Goal: Find specific page/section: Find specific page/section

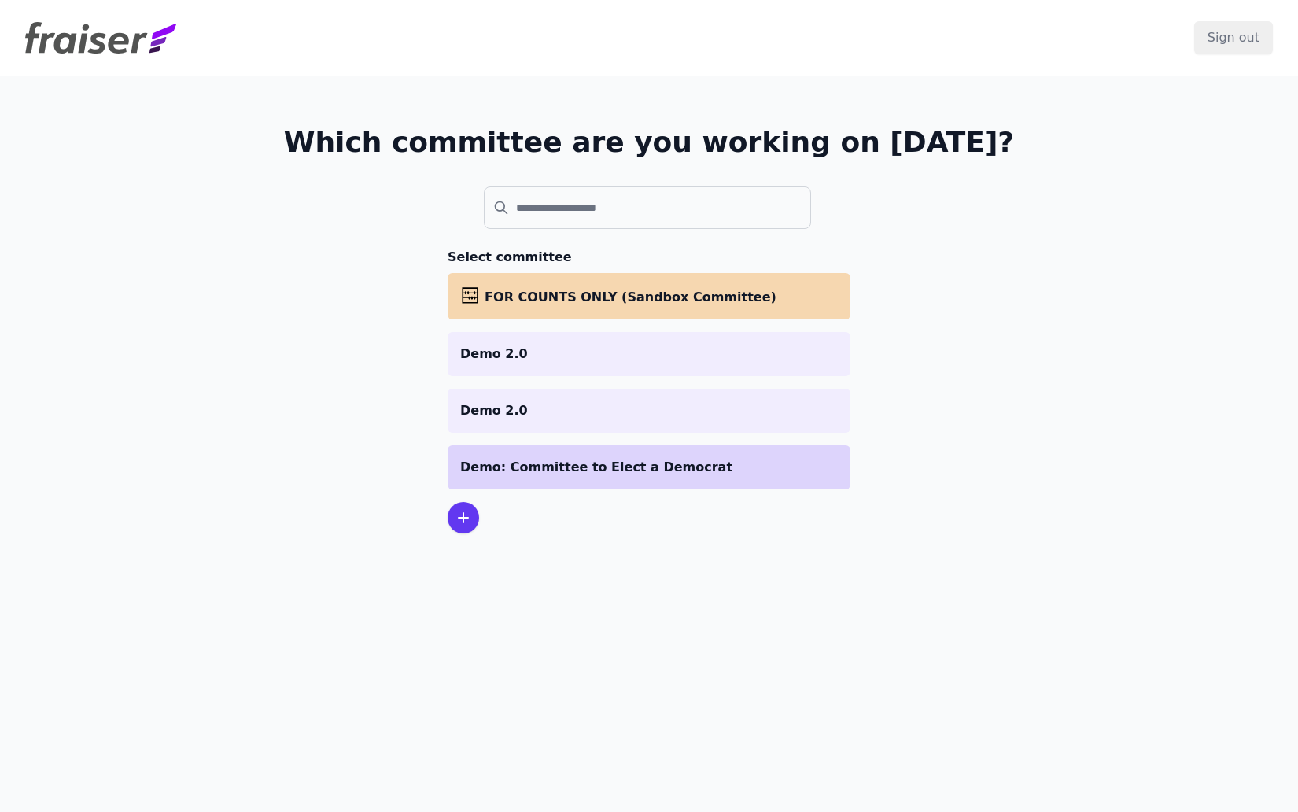
click at [645, 474] on p "Demo: Committee to Elect a Democrat" at bounding box center [649, 467] width 378 height 19
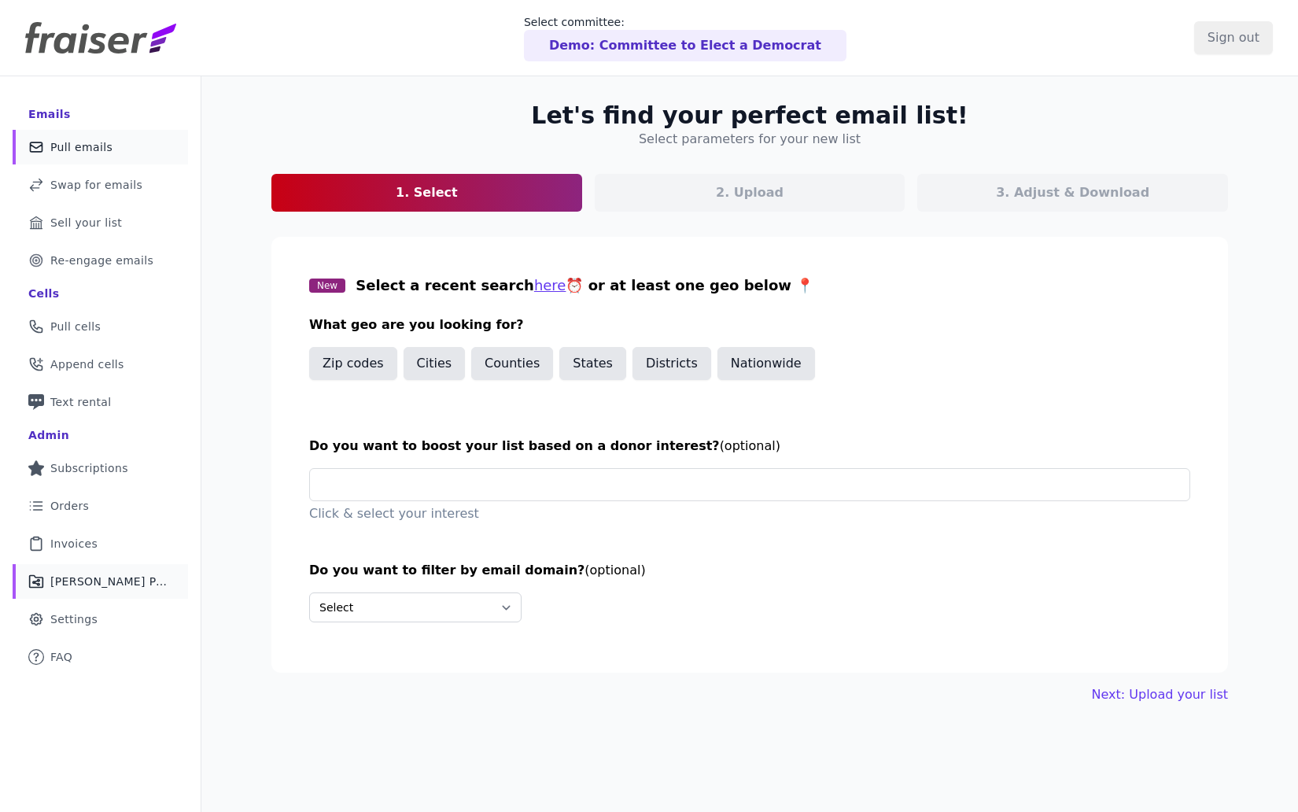
click at [64, 587] on span "[PERSON_NAME] Performance" at bounding box center [109, 581] width 119 height 16
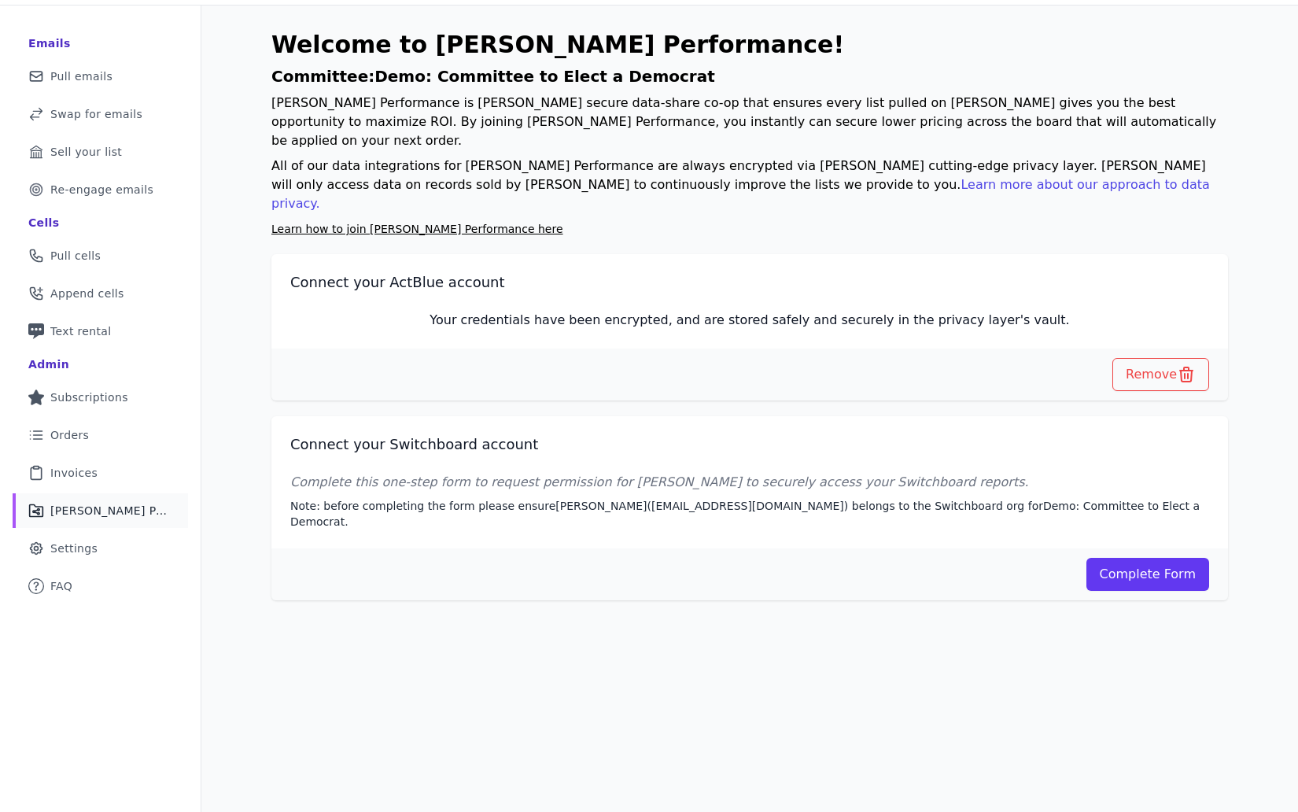
scroll to position [68, 0]
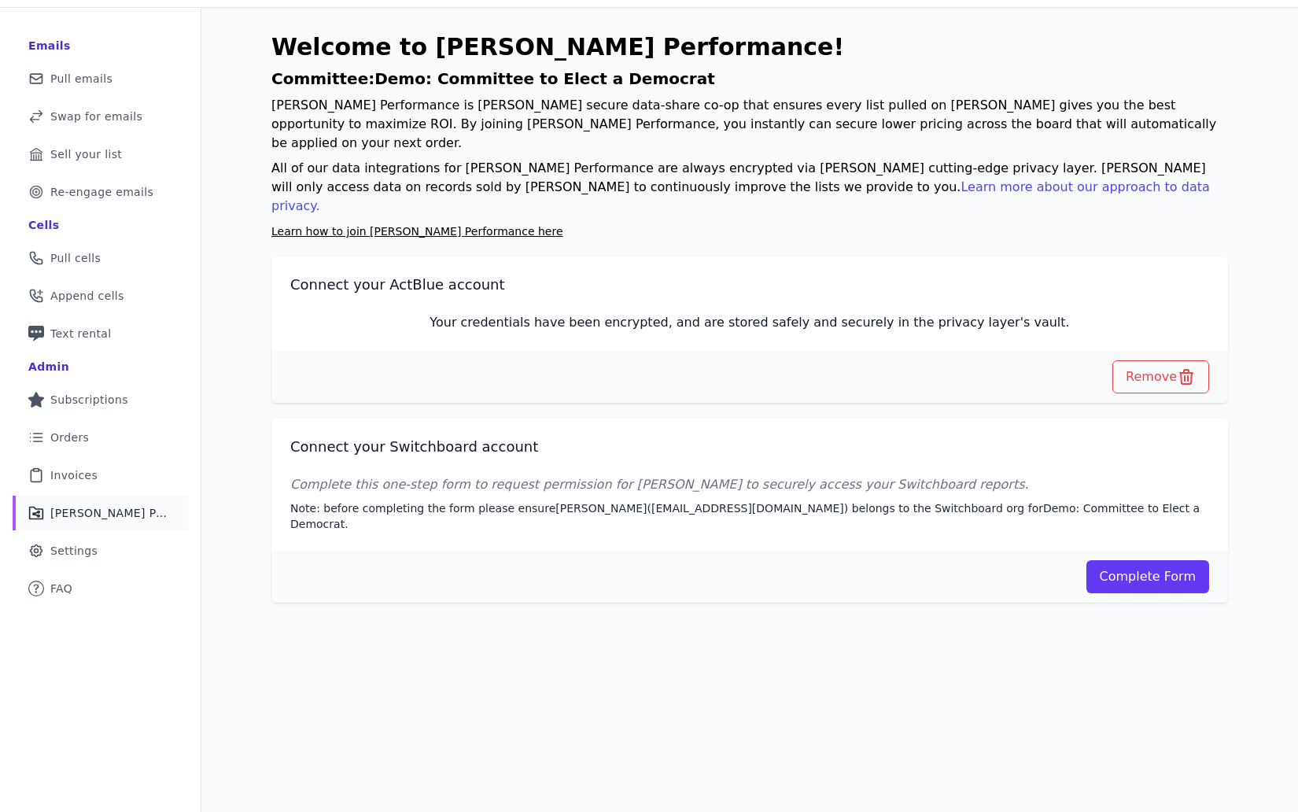
click at [138, 515] on span "[PERSON_NAME] Performance" at bounding box center [109, 513] width 119 height 16
